Goal: Navigation & Orientation: Find specific page/section

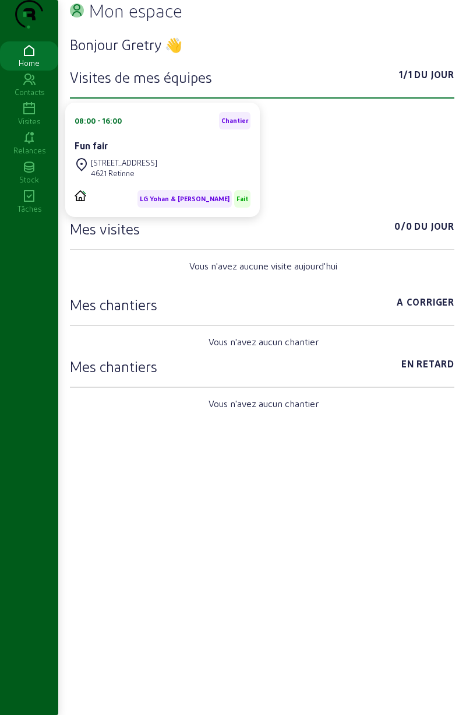
click at [34, 116] on icon at bounding box center [29, 109] width 58 height 14
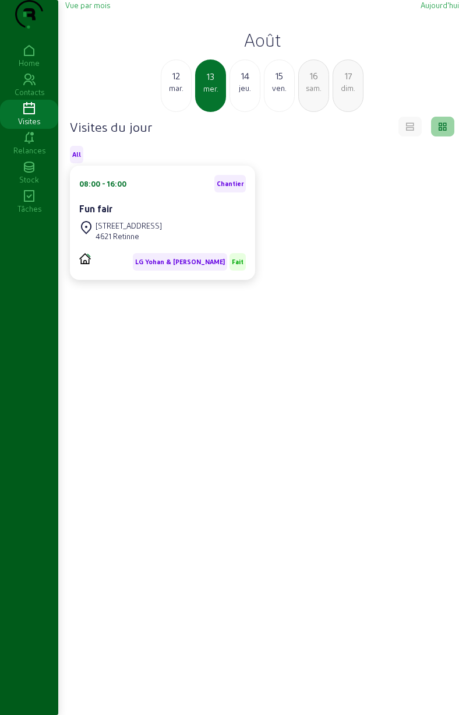
click at [409, 130] on icon at bounding box center [410, 125] width 10 height 10
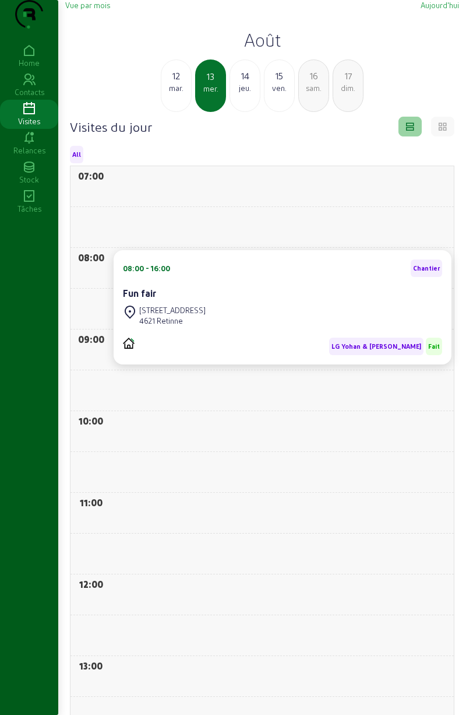
click at [441, 130] on icon at bounding box center [443, 125] width 10 height 10
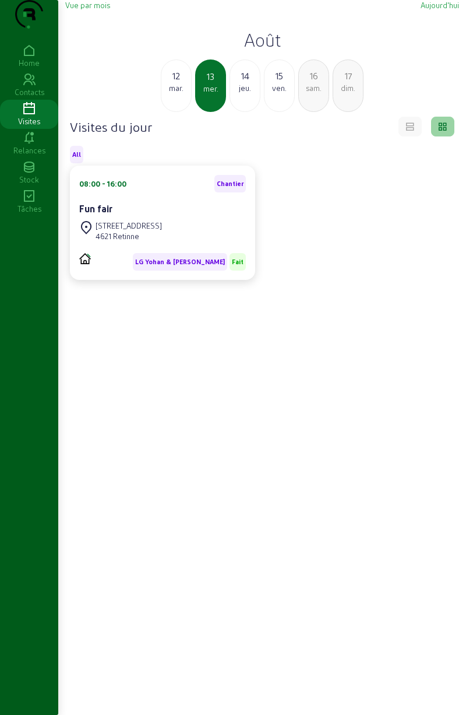
click at [36, 145] on icon at bounding box center [29, 138] width 58 height 14
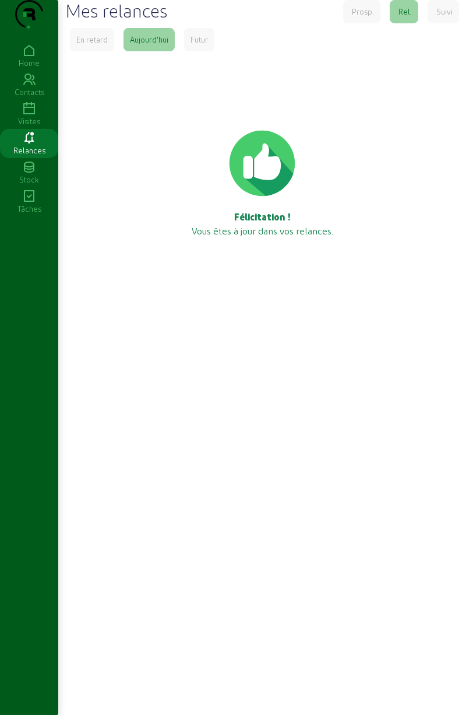
click at [31, 58] on icon at bounding box center [29, 51] width 58 height 14
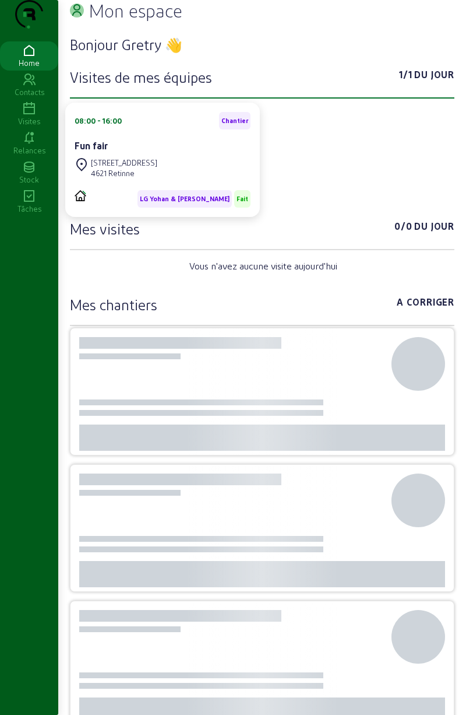
click at [36, 116] on icon at bounding box center [29, 109] width 58 height 14
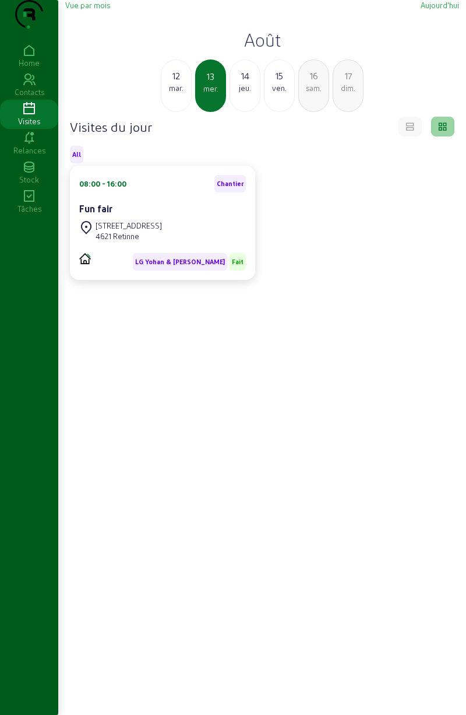
scroll to position [82, 0]
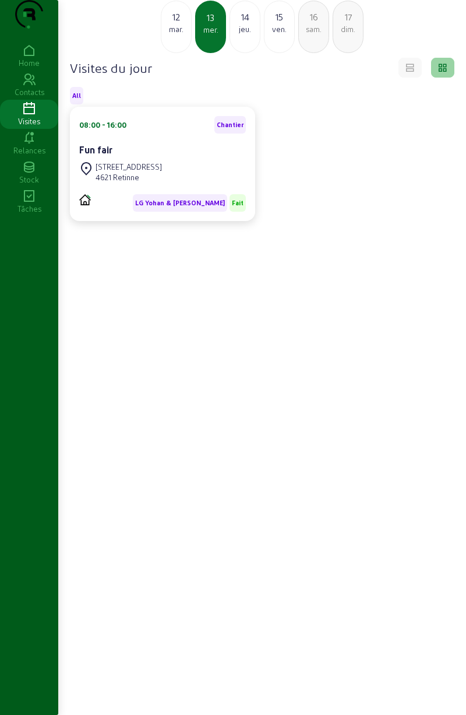
click at [253, 31] on div "jeu." at bounding box center [245, 29] width 30 height 10
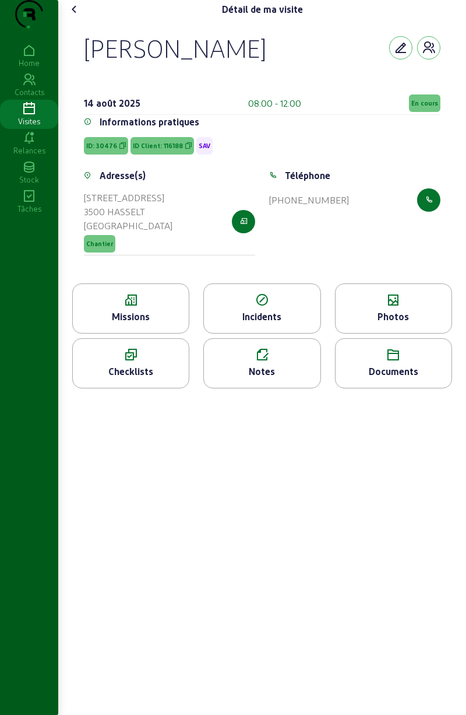
click at [423, 324] on div "Photos" at bounding box center [394, 317] width 116 height 14
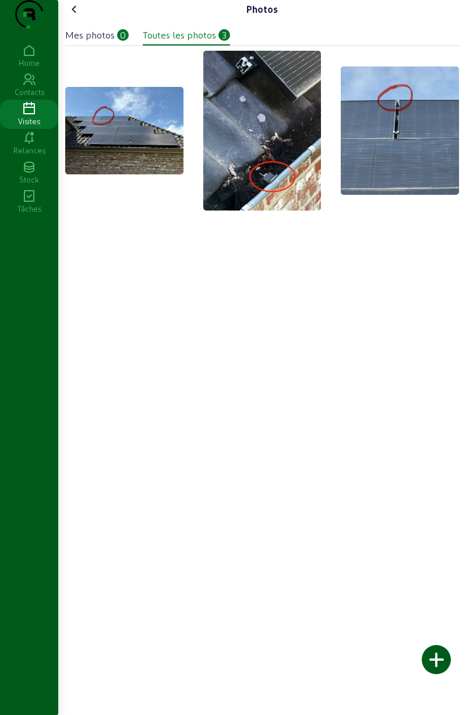
click at [146, 163] on img at bounding box center [124, 130] width 118 height 87
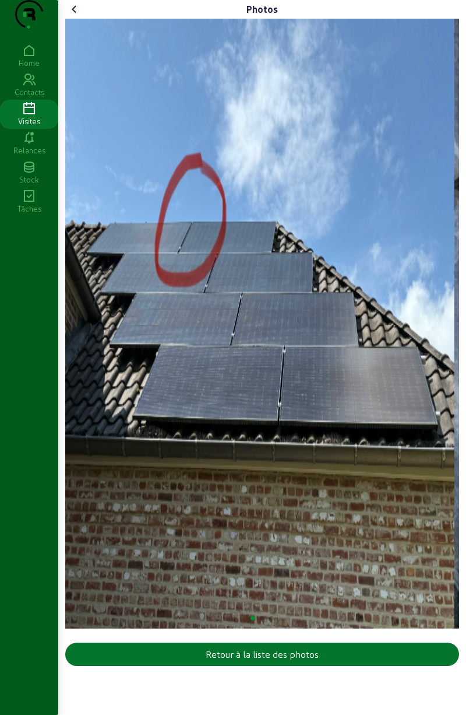
click at [82, 16] on icon at bounding box center [75, 9] width 14 height 14
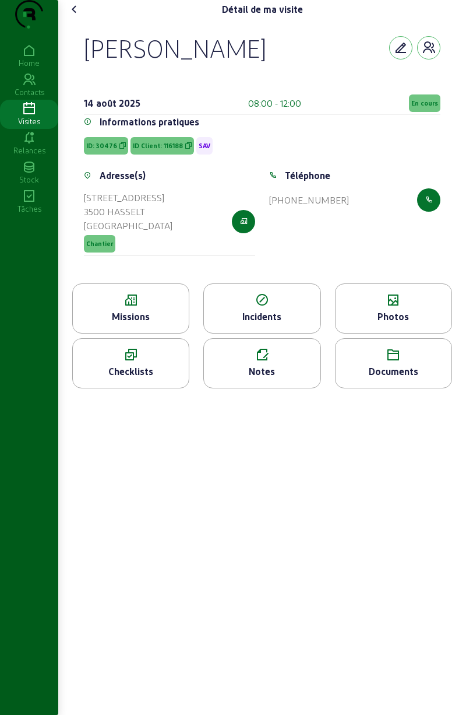
click at [171, 307] on icon at bounding box center [131, 300] width 116 height 14
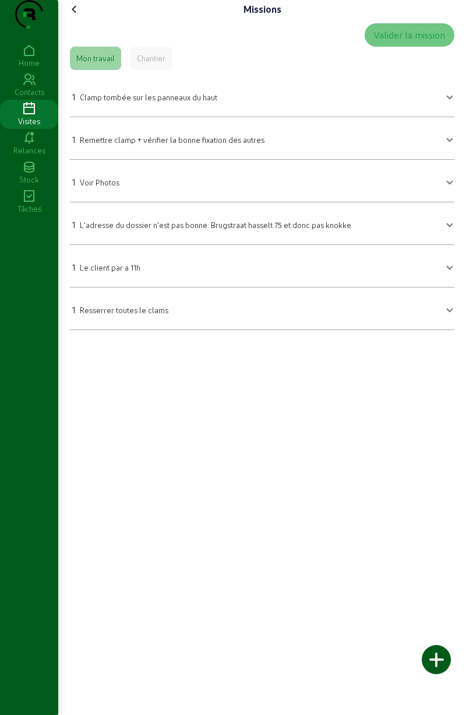
click at [76, 16] on icon at bounding box center [75, 9] width 14 height 14
